Goal: Transaction & Acquisition: Purchase product/service

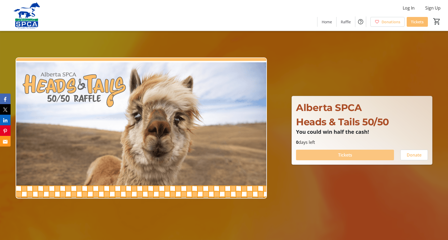
click at [358, 158] on span at bounding box center [345, 154] width 98 height 13
click at [359, 153] on span at bounding box center [345, 154] width 98 height 13
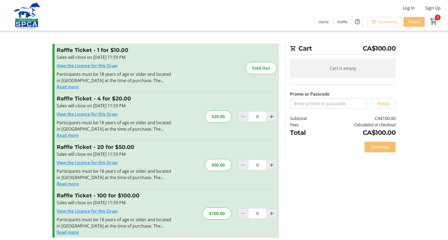
type input "1"
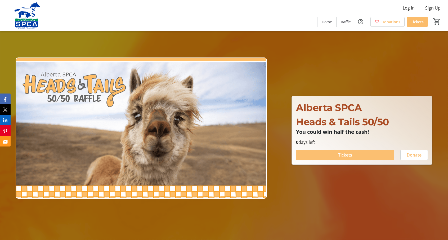
click at [354, 156] on span at bounding box center [345, 154] width 98 height 13
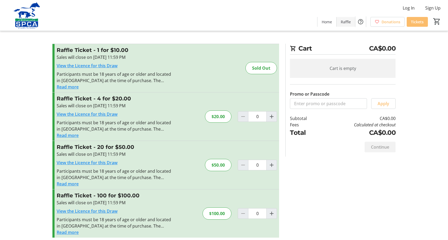
click at [345, 21] on span "Raffle" at bounding box center [345, 22] width 10 height 6
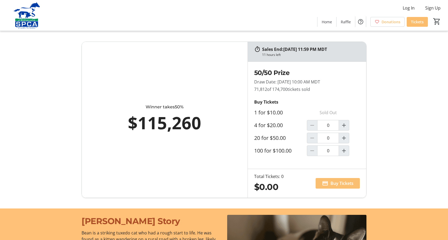
click at [348, 182] on span "Buy Tickets" at bounding box center [341, 183] width 23 height 6
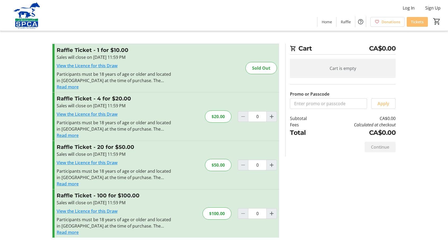
scroll to position [4, 0]
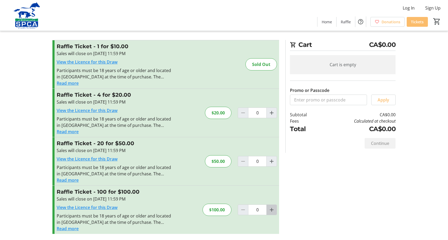
click at [269, 209] on mat-icon "Increment by one" at bounding box center [271, 209] width 6 height 6
type input "1"
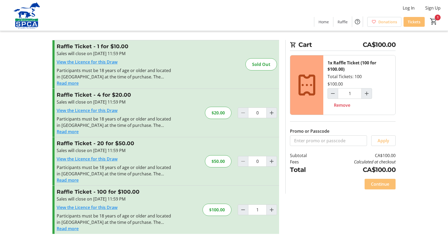
click at [383, 183] on span "Continue" at bounding box center [380, 184] width 18 height 6
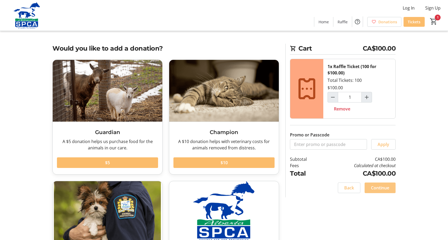
click at [379, 185] on span "Continue" at bounding box center [380, 187] width 18 height 6
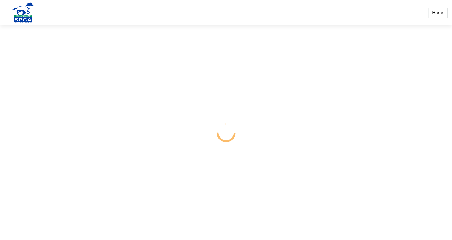
select select "CA"
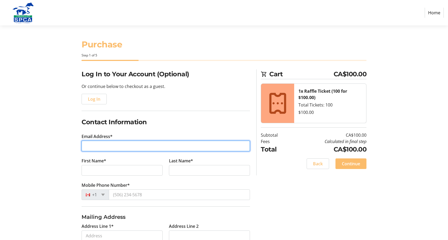
click at [174, 146] on input "Email Address*" at bounding box center [165, 145] width 168 height 11
type input "[EMAIL_ADDRESS][DOMAIN_NAME]"
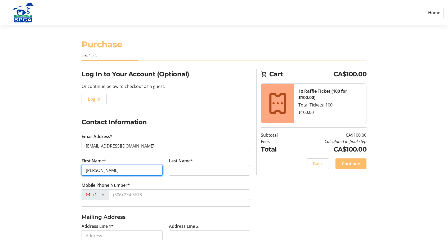
type input "[PERSON_NAME]"
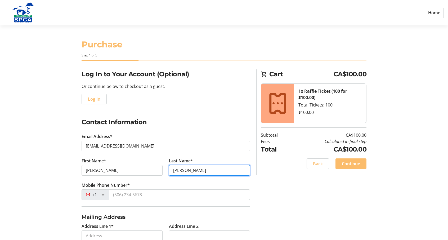
type input "[PERSON_NAME]"
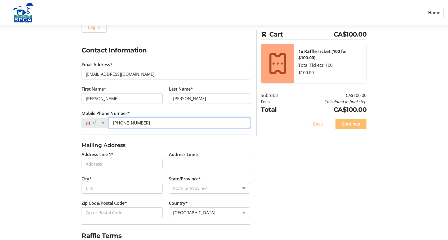
scroll to position [79, 0]
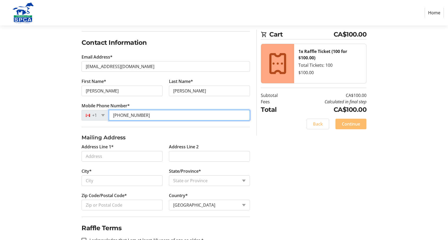
type input "[PHONE_NUMBER]"
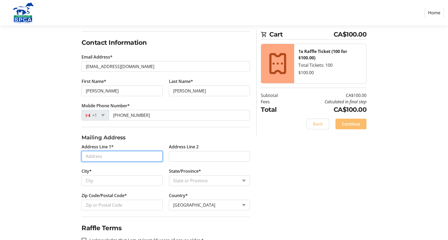
click at [125, 156] on input "Address Line 1*" at bounding box center [121, 156] width 81 height 11
type input "[GEOGRAPHIC_DATA][STREET_ADDRESS]"
type input "[GEOGRAPHIC_DATA]"
select select "AB"
type input "T5X 1T9"
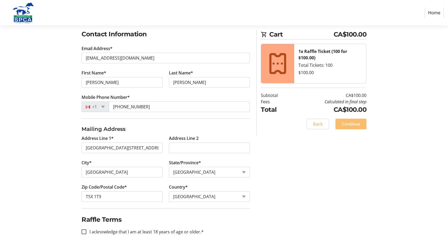
scroll to position [94, 0]
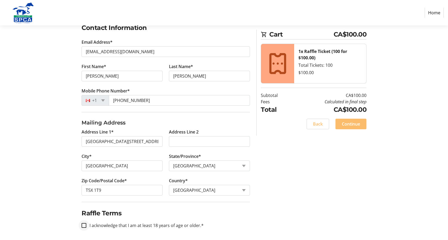
click at [81, 226] on div at bounding box center [84, 225] width 13 height 13
checkbox input "true"
click at [355, 125] on span "Continue" at bounding box center [350, 124] width 18 height 6
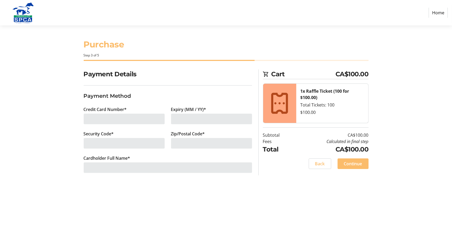
click at [131, 116] on div at bounding box center [124, 118] width 81 height 11
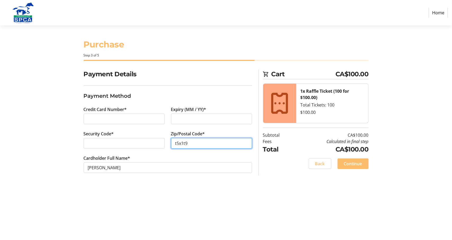
drag, startPoint x: 199, startPoint y: 140, endPoint x: 161, endPoint y: 146, distance: 38.2
click at [161, 146] on div "Credit Card Number* Expiry (MM / YY)* Security Code* Zip/Postal Code* t5x1t9 Ca…" at bounding box center [167, 142] width 175 height 73
type input "T5X1T9"
click at [358, 162] on span "Continue" at bounding box center [353, 163] width 18 height 6
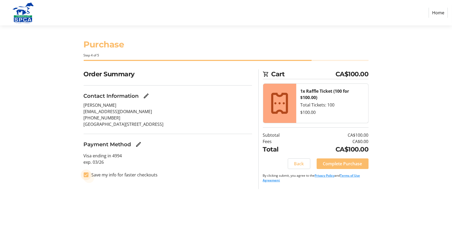
click at [87, 174] on input "Save my info for faster checkouts" at bounding box center [86, 174] width 5 height 5
checkbox input "false"
click at [361, 162] on span "Complete Purchase" at bounding box center [342, 163] width 39 height 6
